Goal: Information Seeking & Learning: Understand process/instructions

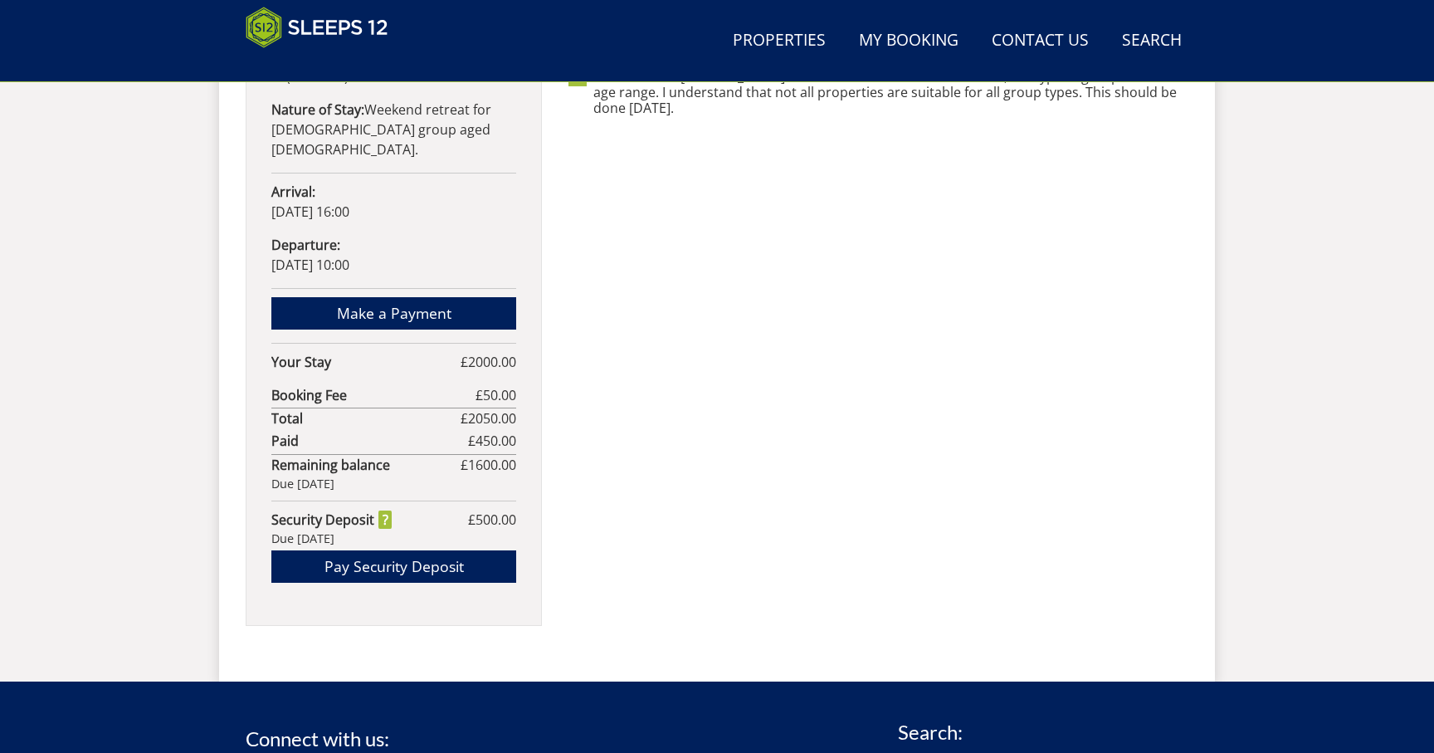
scroll to position [1069, 0]
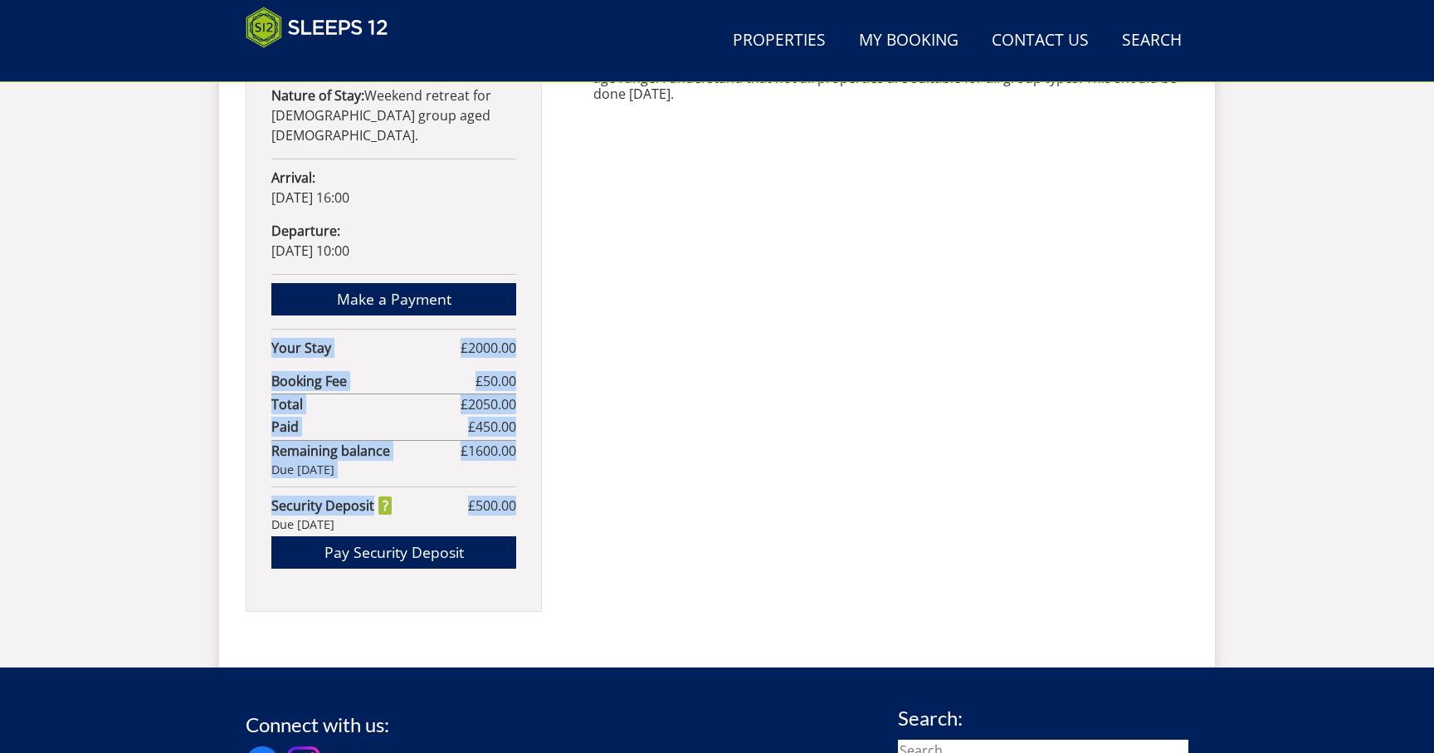
drag, startPoint x: 515, startPoint y: 466, endPoint x: 261, endPoint y: 315, distance: 295.5
click at [261, 315] on div "Dovesway Nights: 3 nights Lead [PERSON_NAME]: [PERSON_NAME] Guests: 17 ( 17 adu…" at bounding box center [394, 159] width 296 height 906
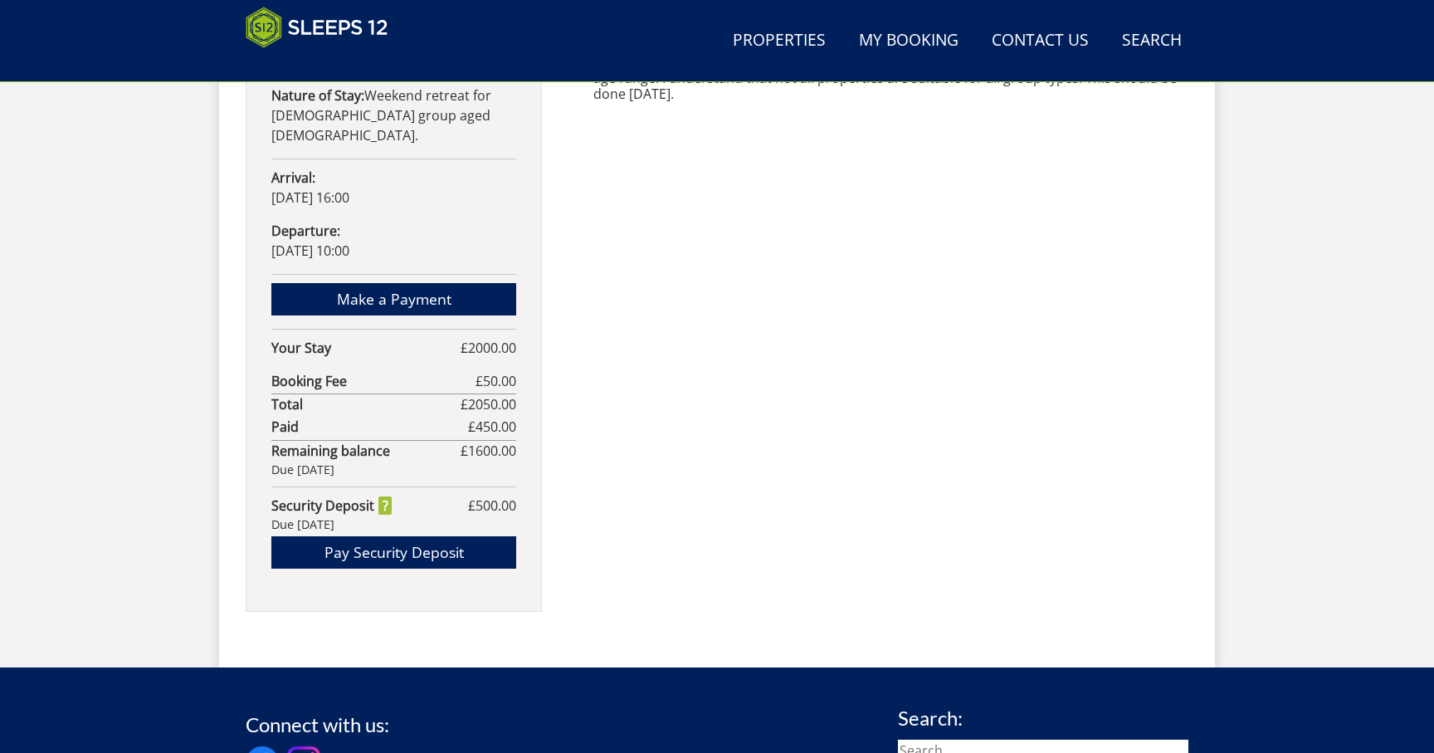
click at [353, 371] on strong "Booking Fee" at bounding box center [373, 381] width 204 height 20
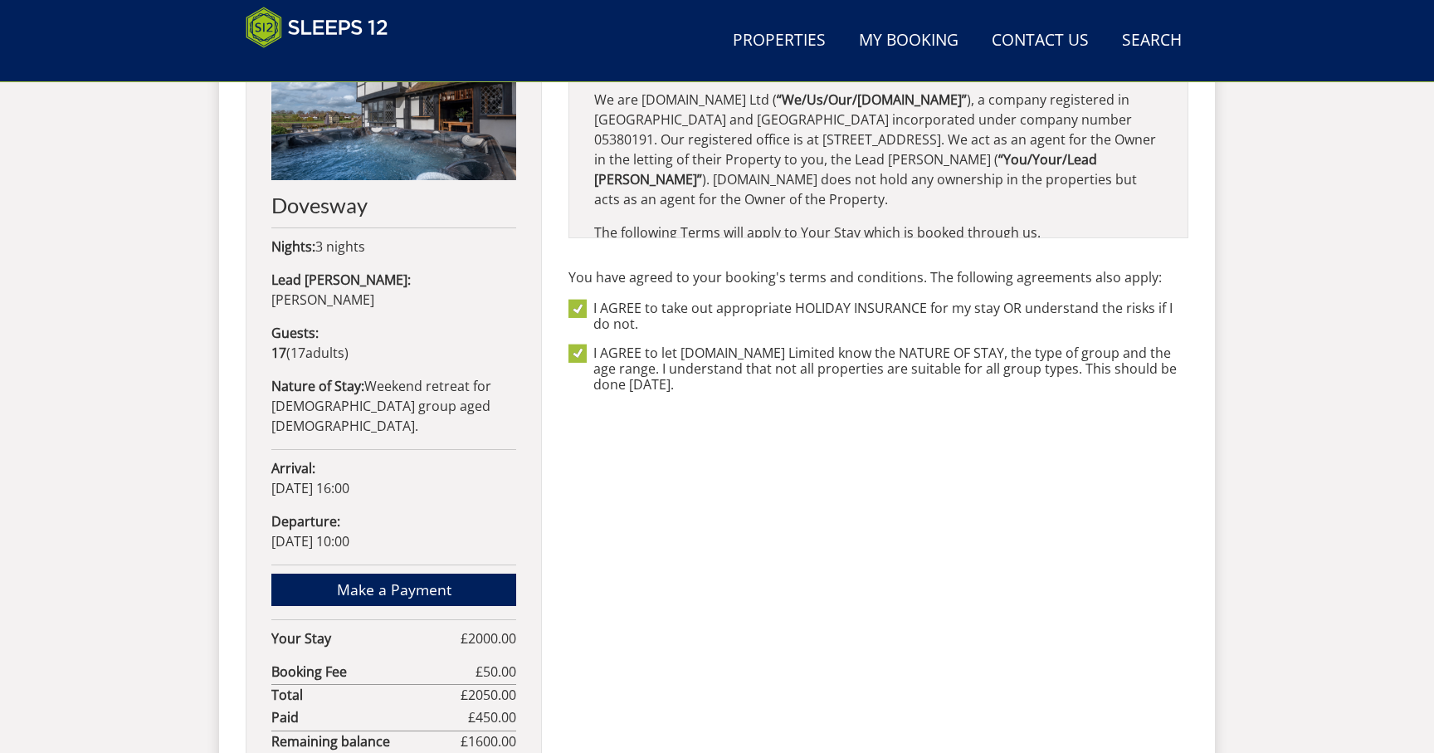
scroll to position [782, 0]
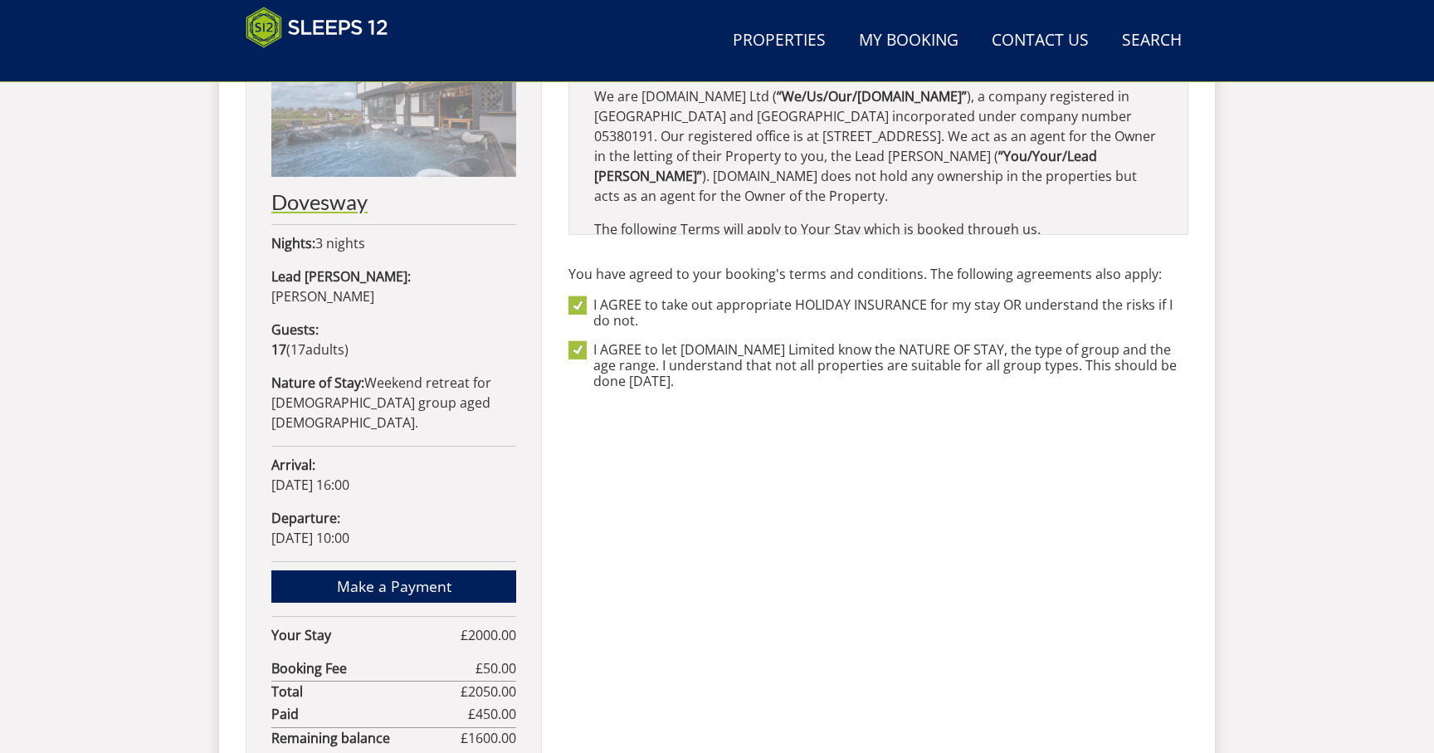
drag, startPoint x: 447, startPoint y: 496, endPoint x: 276, endPoint y: 205, distance: 337.4
click at [276, 205] on div "Dovesway Nights: 3 nights Lead [PERSON_NAME]: [PERSON_NAME] Guests: 17 ( 17 adu…" at bounding box center [394, 446] width 296 height 906
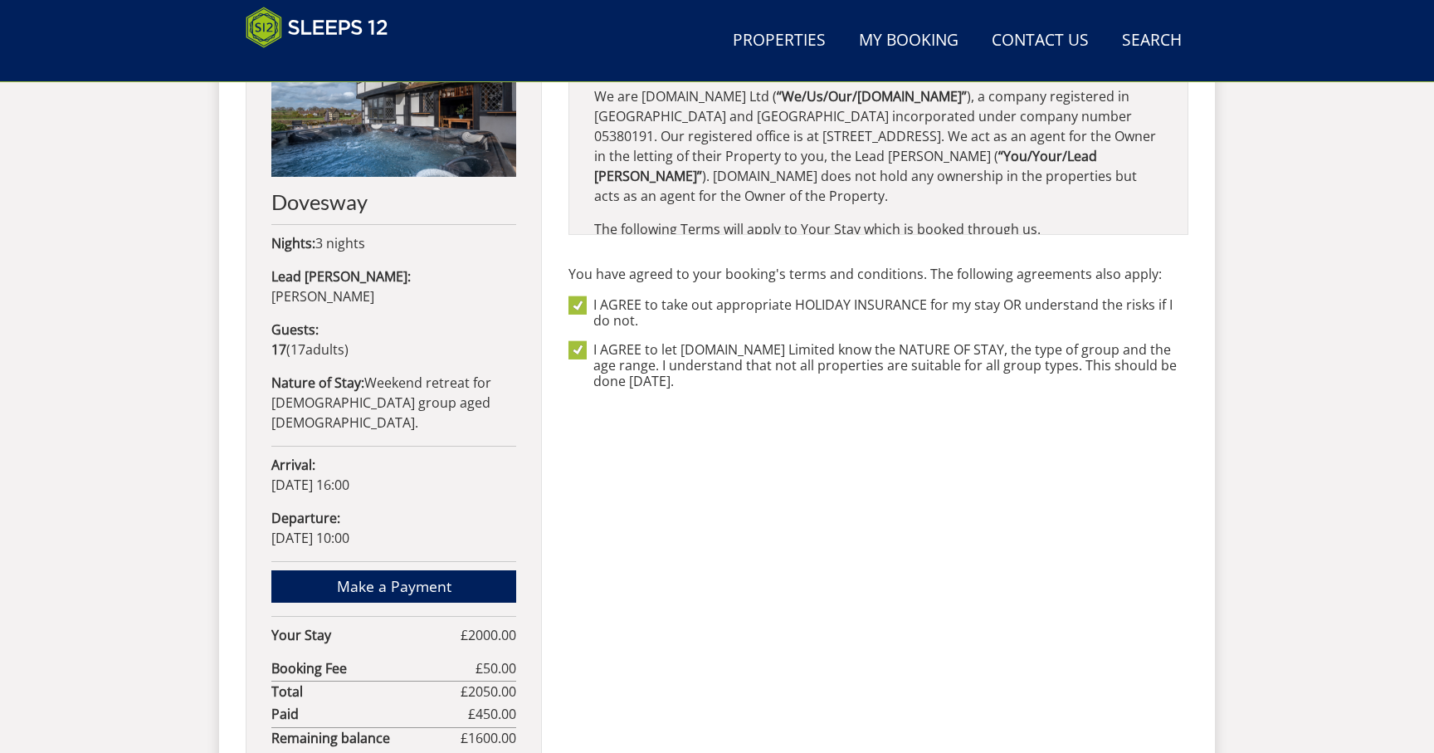
click at [524, 394] on div "Dovesway Nights: 3 nights Lead [PERSON_NAME]: [PERSON_NAME] Guests: 17 ( 17 adu…" at bounding box center [394, 446] width 296 height 906
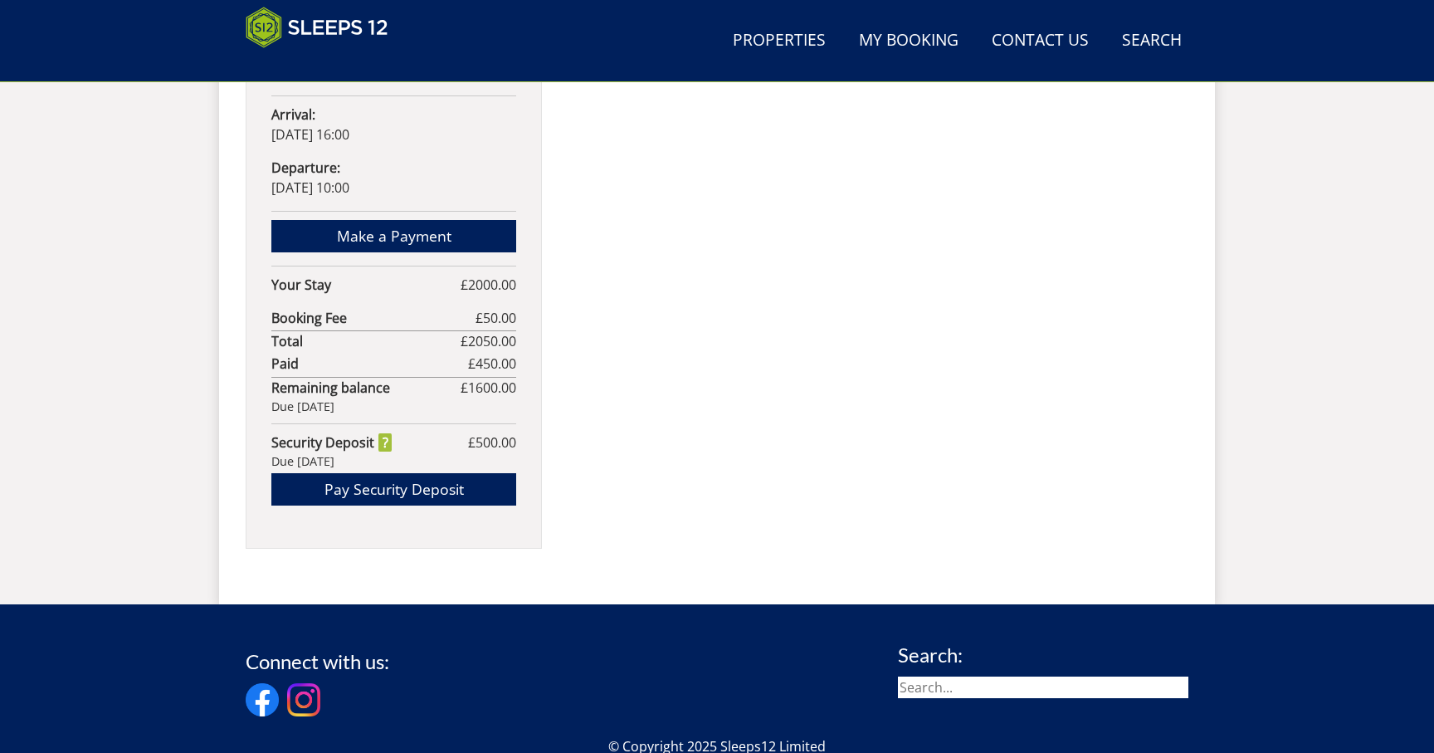
scroll to position [1136, 0]
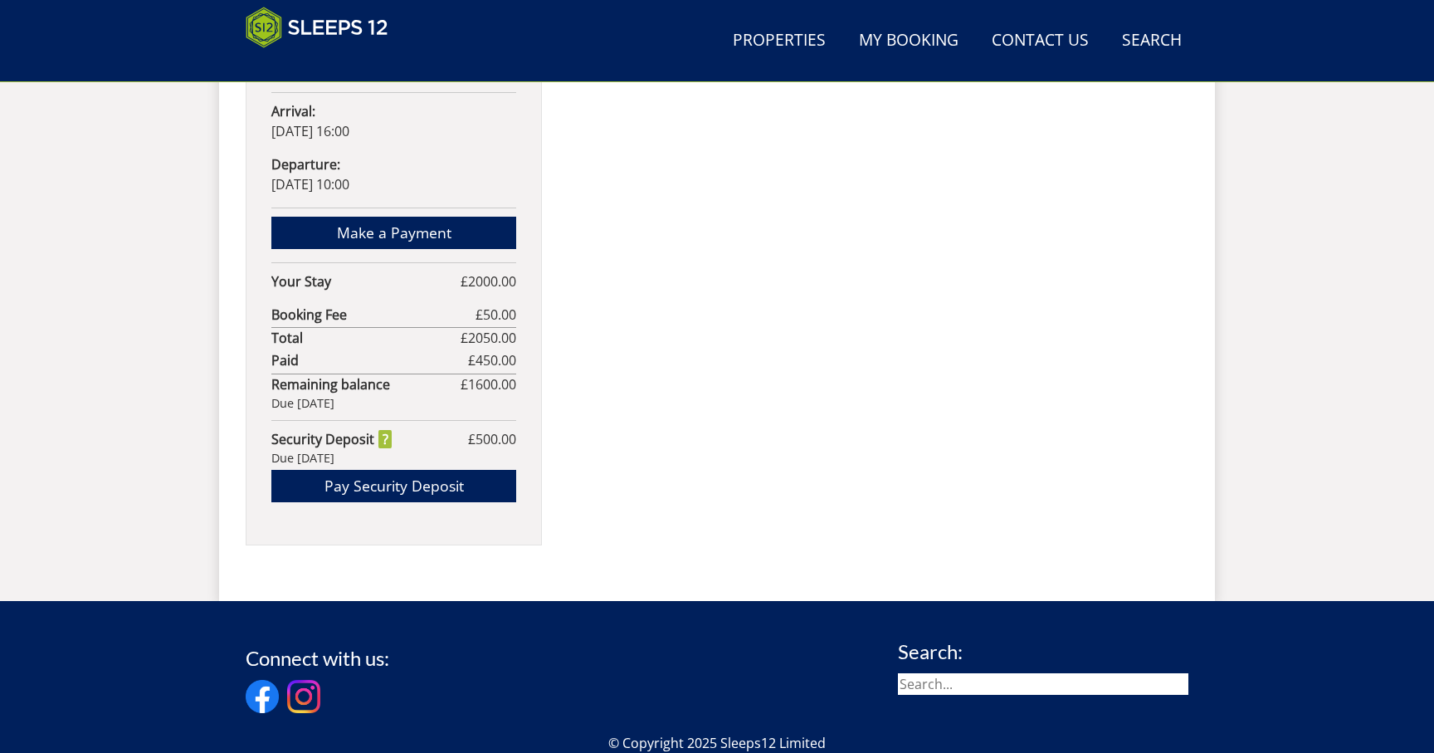
drag, startPoint x: 411, startPoint y: 418, endPoint x: 269, endPoint y: 232, distance: 234.6
click at [269, 232] on div "Dovesway Nights: 3 nights Lead [PERSON_NAME]: [PERSON_NAME] Guests: 17 ( 17 adu…" at bounding box center [394, 93] width 296 height 906
click at [337, 305] on strong "Booking Fee" at bounding box center [373, 315] width 204 height 20
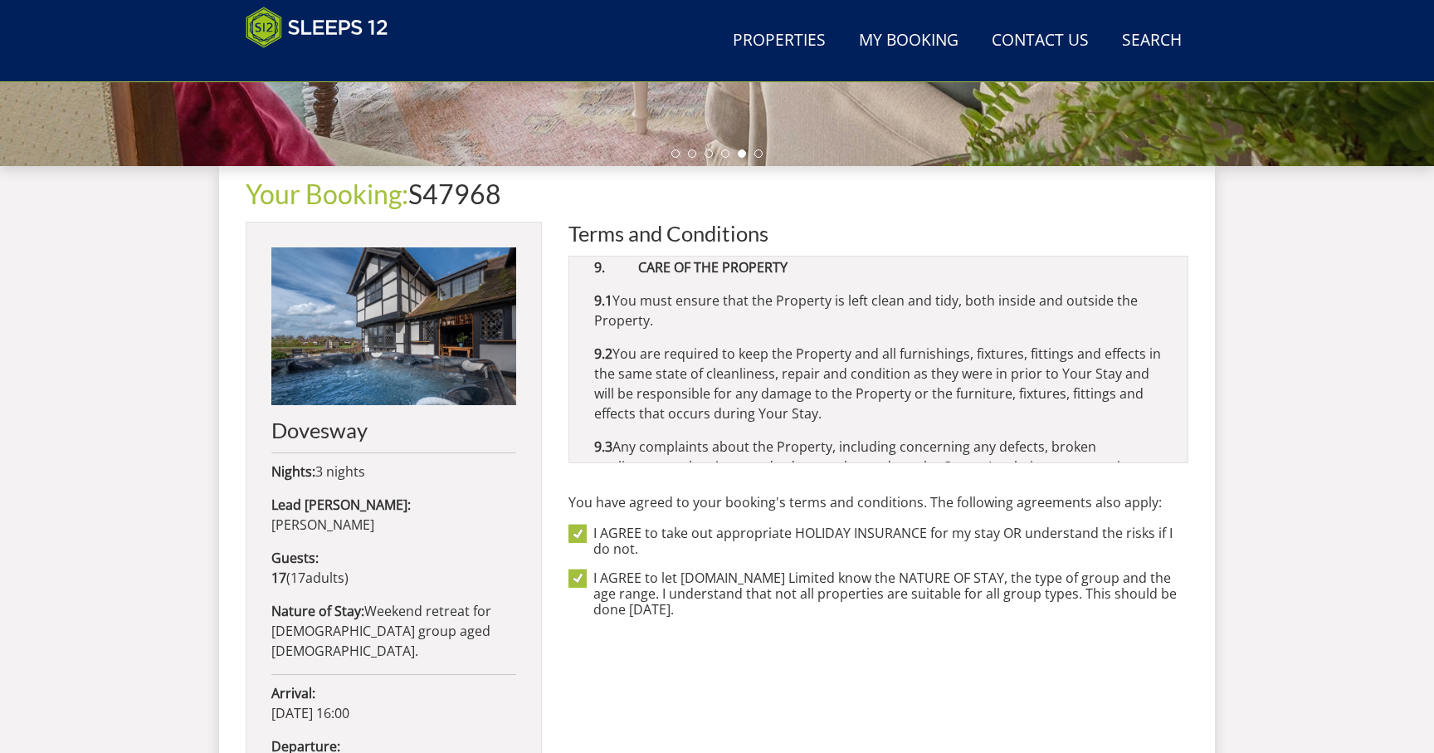
scroll to position [5330, 0]
